Goal: Transaction & Acquisition: Subscribe to service/newsletter

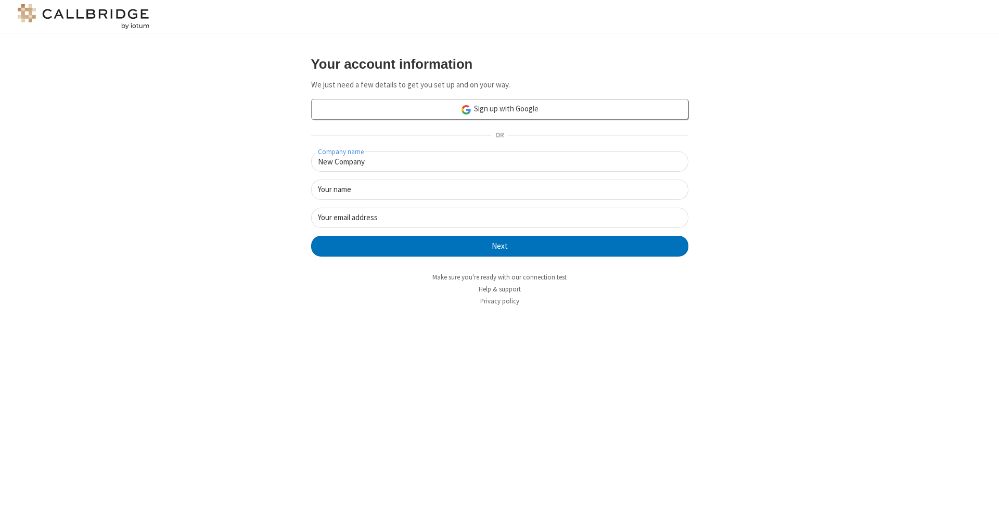
type input "New Company"
type input "New User"
type input "[EMAIL_ADDRESS][DOMAIN_NAME]"
click at [499, 245] on button "Next" at bounding box center [499, 246] width 377 height 21
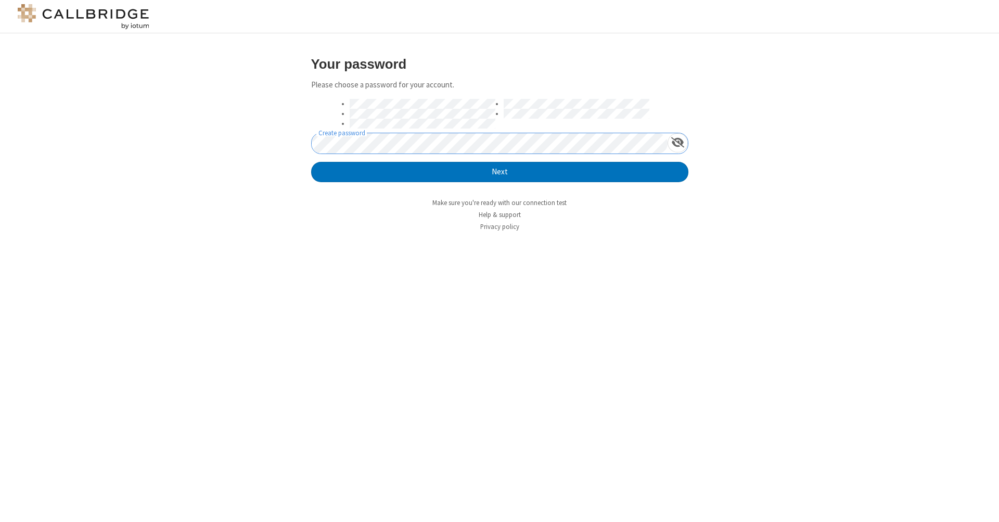
click at [499, 171] on button "Next" at bounding box center [499, 172] width 377 height 21
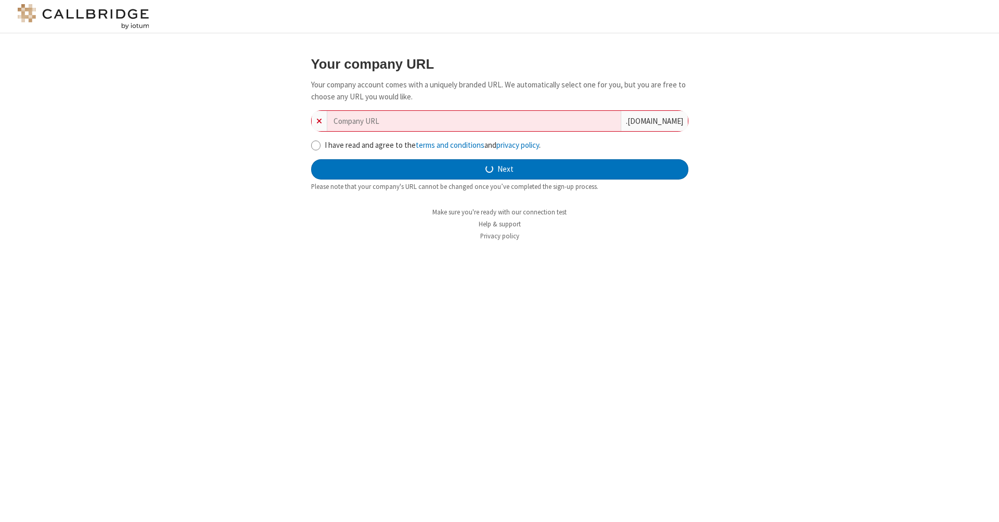
type input "new-company-internet-solution-84793"
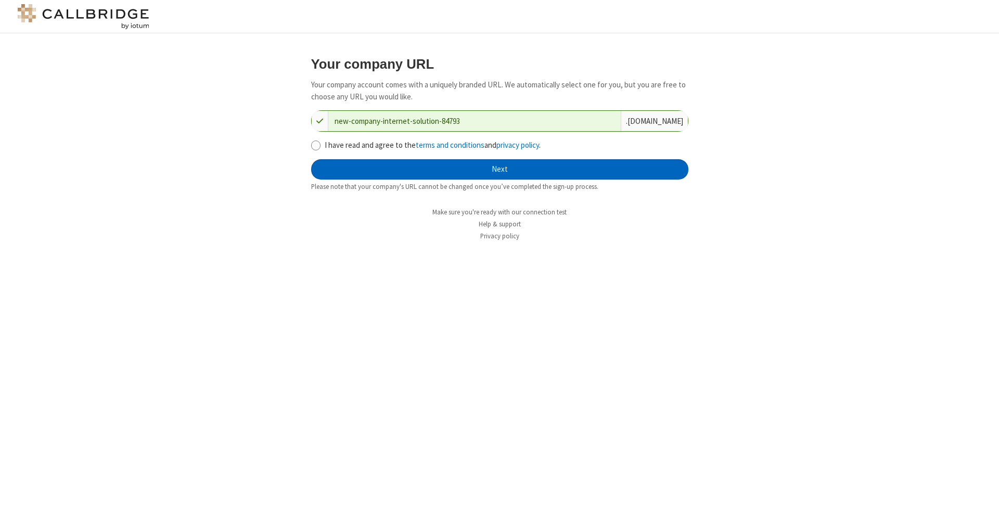
click at [499, 168] on button "Next" at bounding box center [499, 169] width 377 height 21
